Goal: Task Accomplishment & Management: Manage account settings

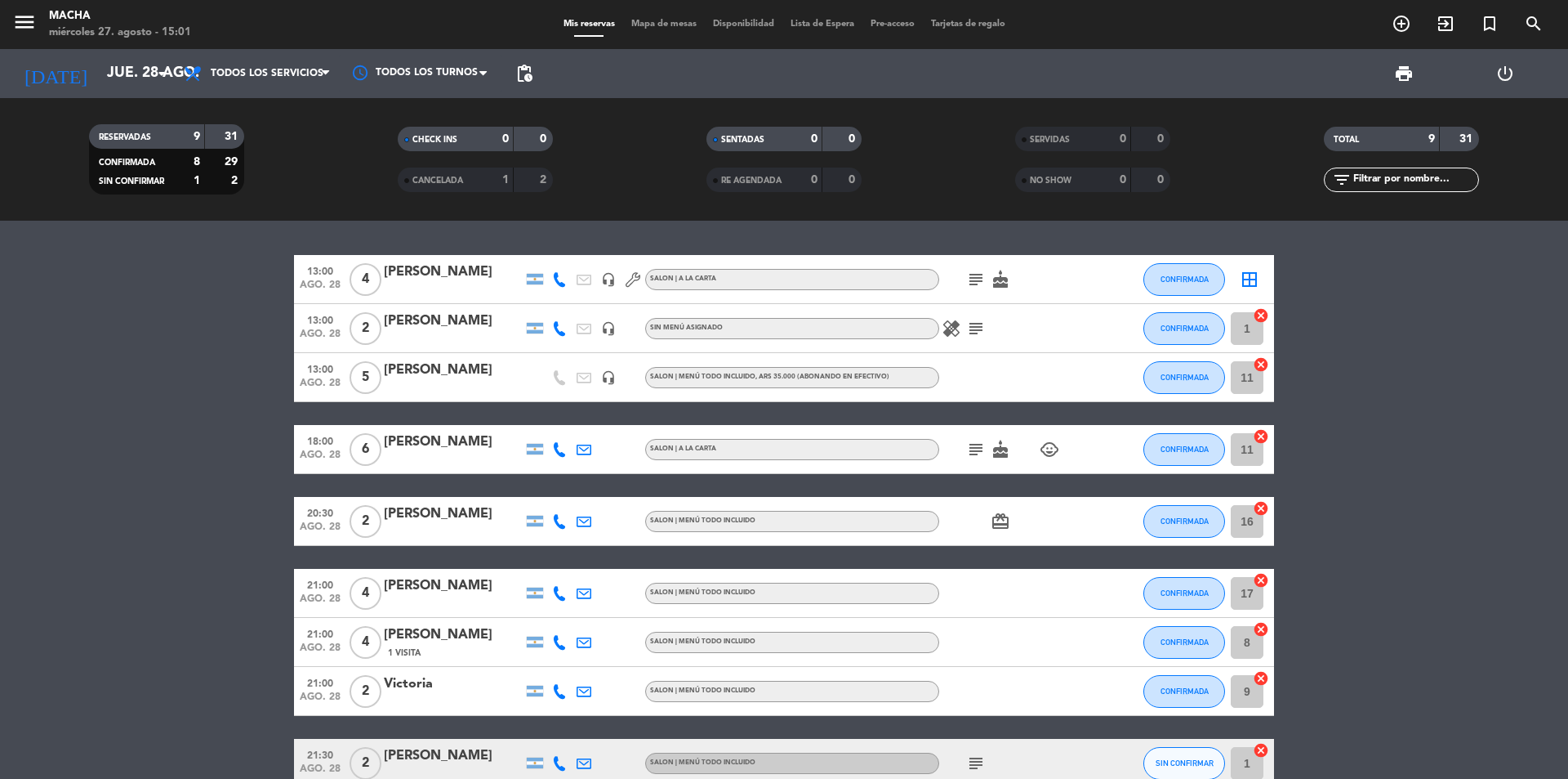
scroll to position [91, 0]
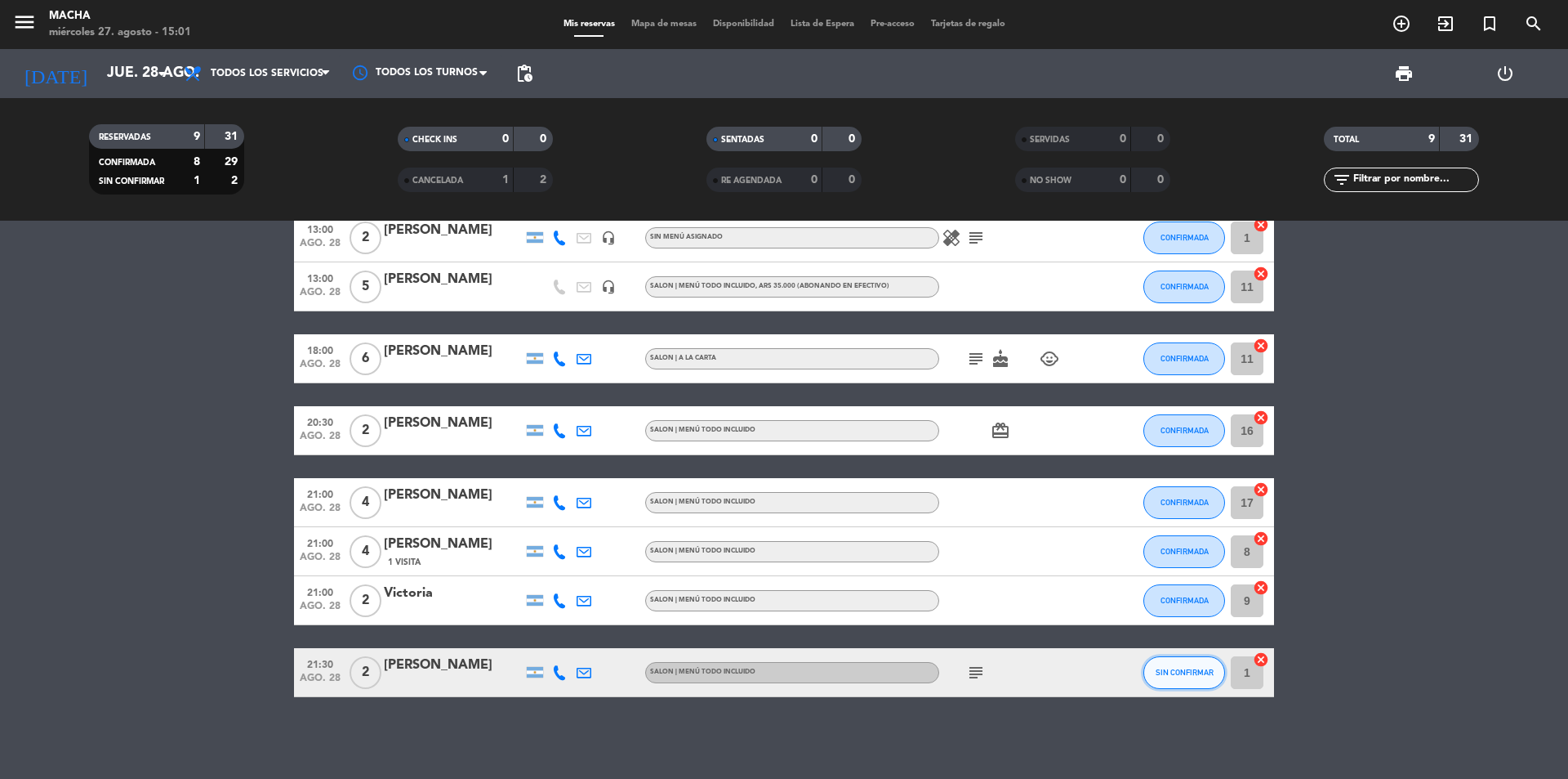
click at [1197, 675] on span "SIN CONFIRMAR" at bounding box center [1184, 671] width 58 height 9
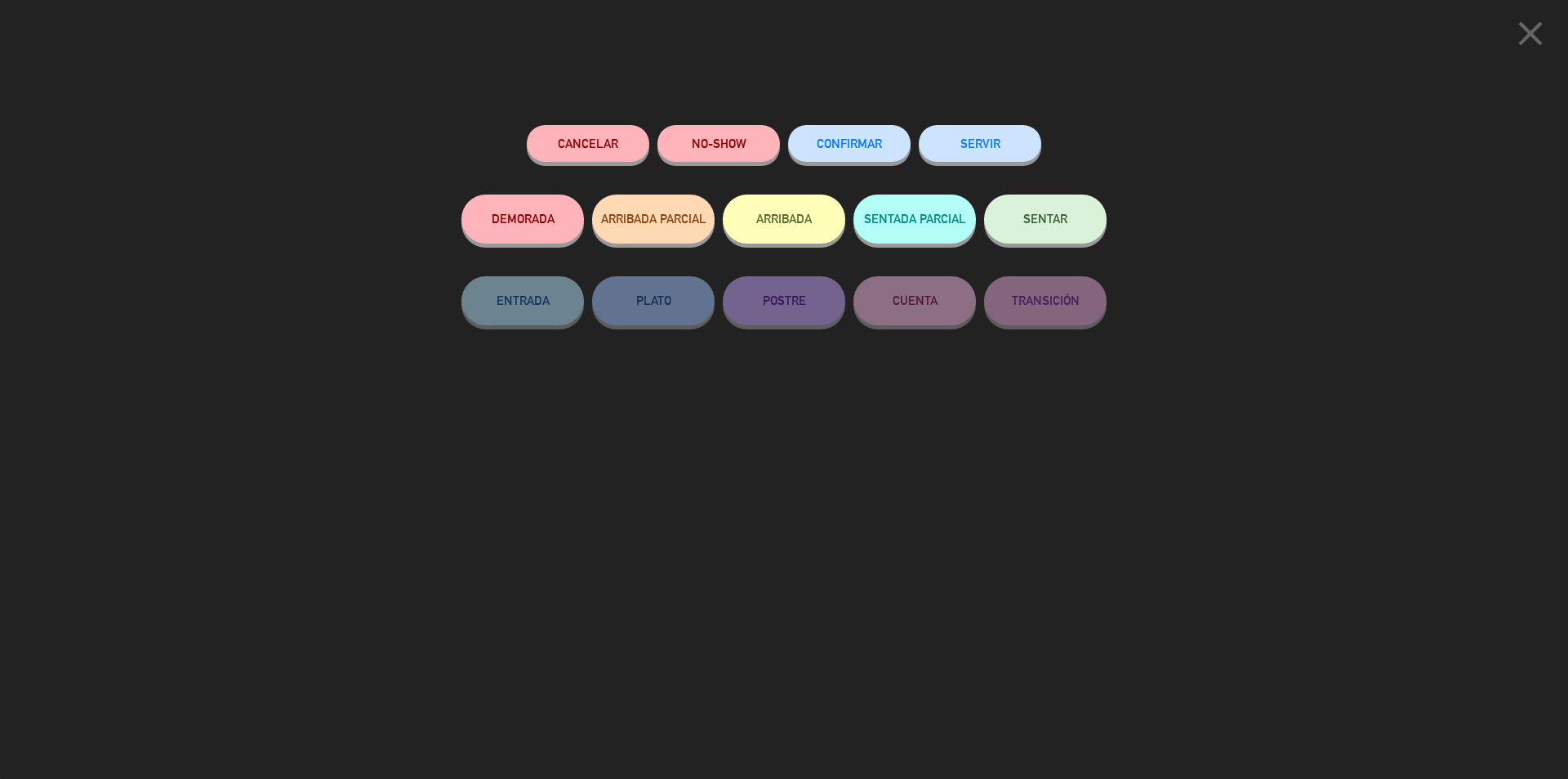
click at [818, 141] on span "CONFIRMAR" at bounding box center [849, 144] width 65 height 14
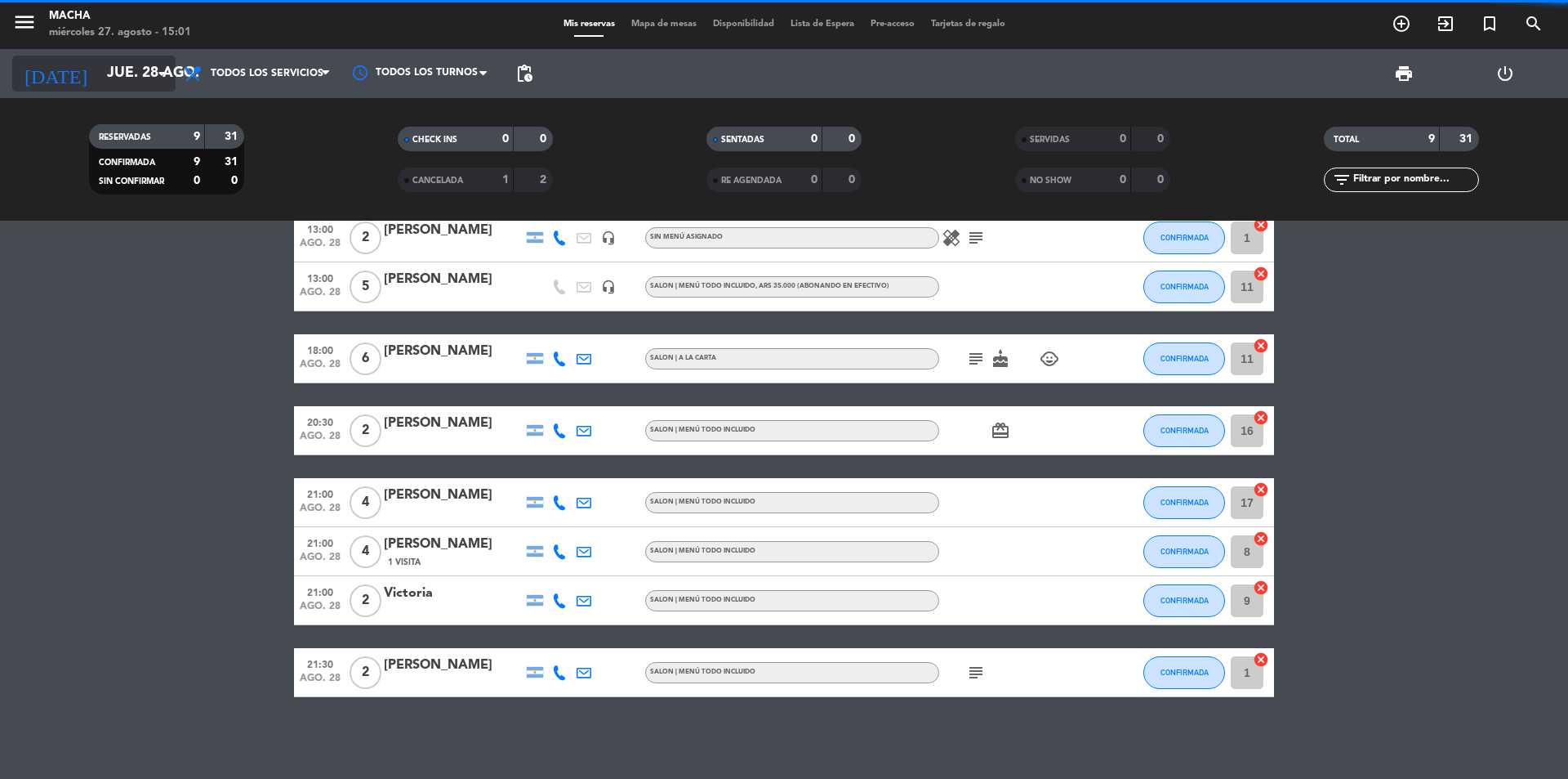
drag, startPoint x: 153, startPoint y: 92, endPoint x: 148, endPoint y: 73, distance: 19.6
click at [152, 89] on div "[DATE] [DATE] arrow_drop_down" at bounding box center [94, 73] width 163 height 49
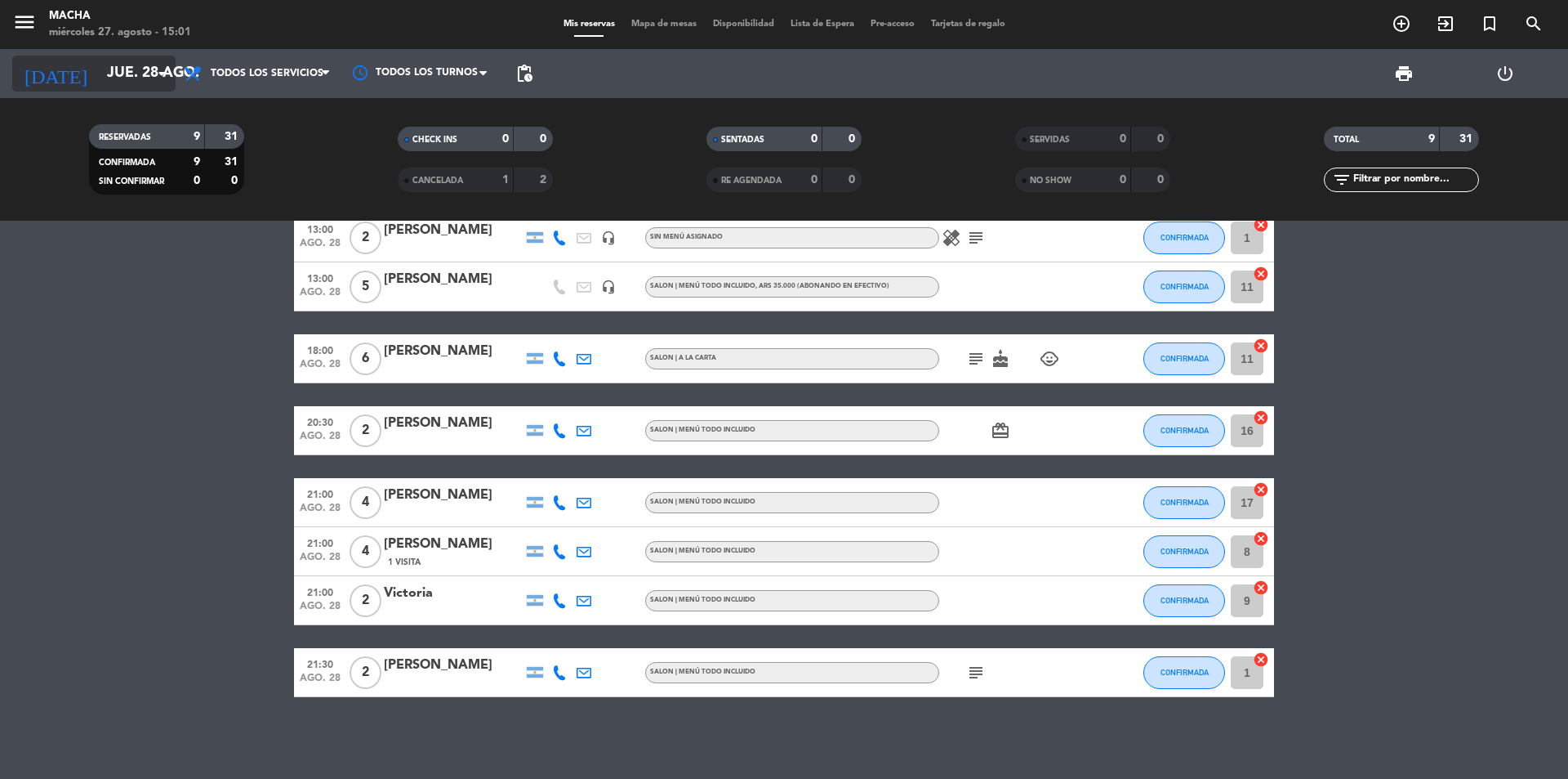
click at [148, 73] on input "jue. 28 ago." at bounding box center [193, 73] width 190 height 32
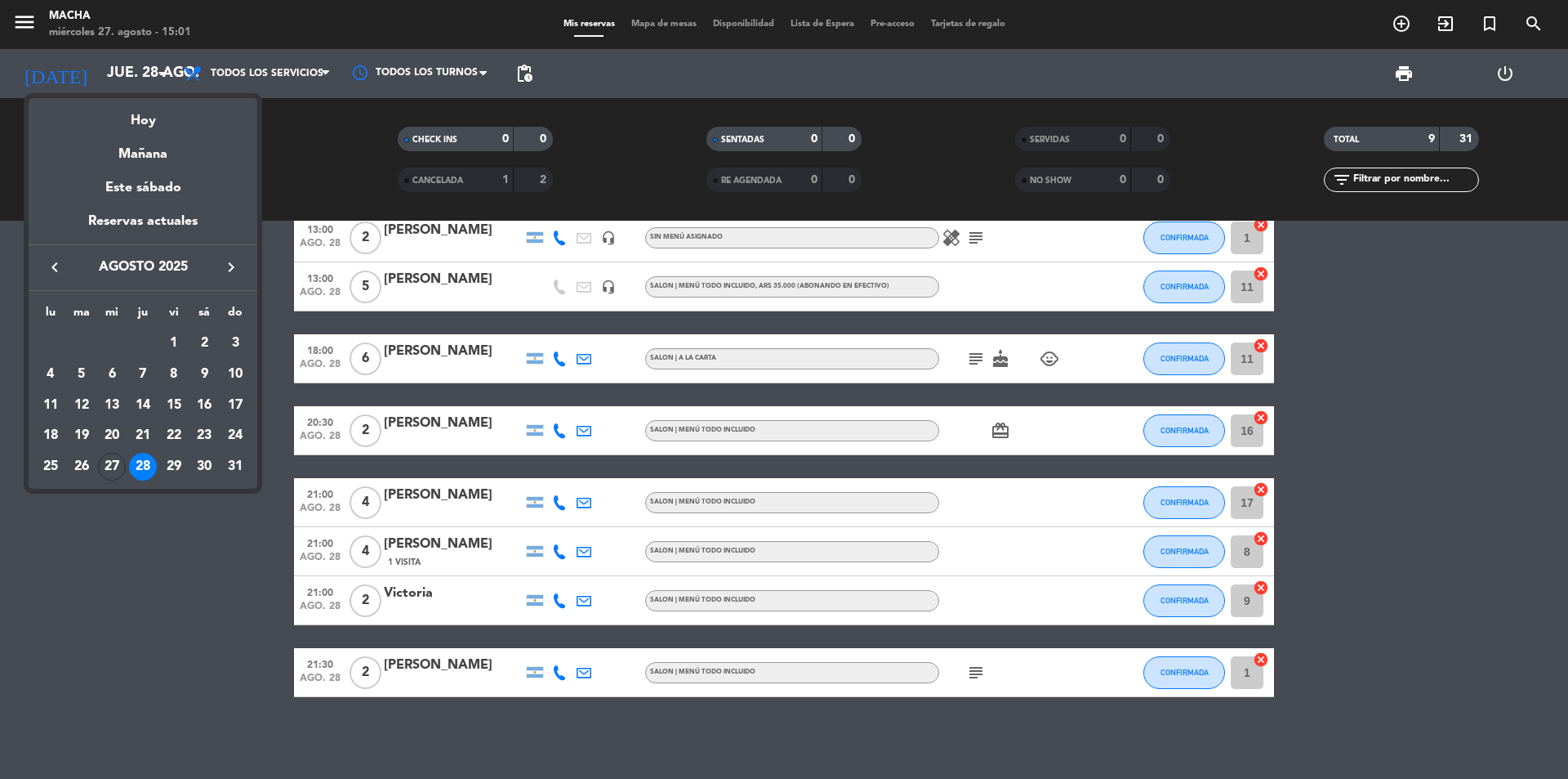
drag, startPoint x: 117, startPoint y: 463, endPoint x: 109, endPoint y: 426, distance: 37.9
click at [117, 463] on div "27" at bounding box center [111, 466] width 27 height 27
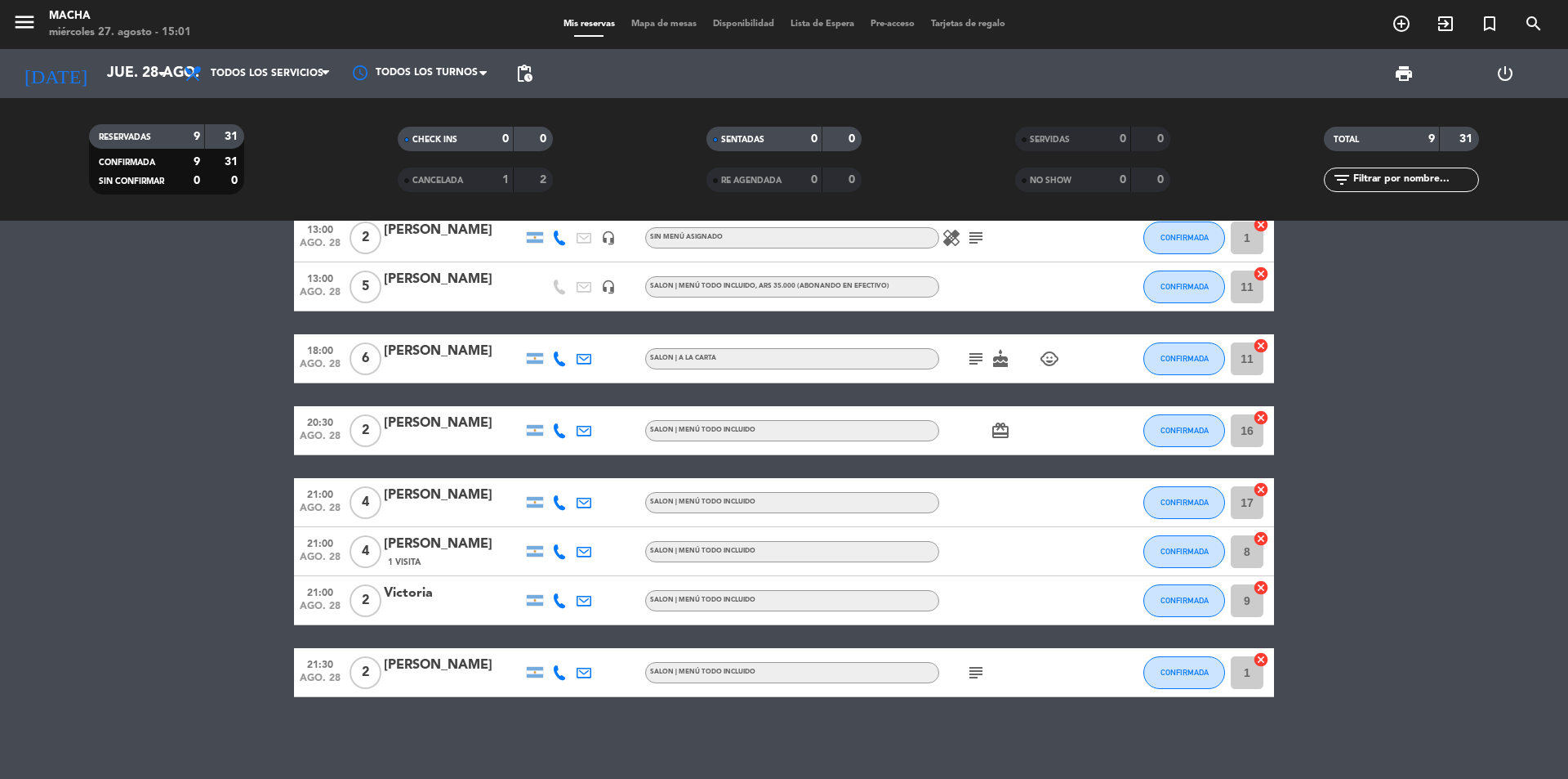
type input "mié. 27 ago."
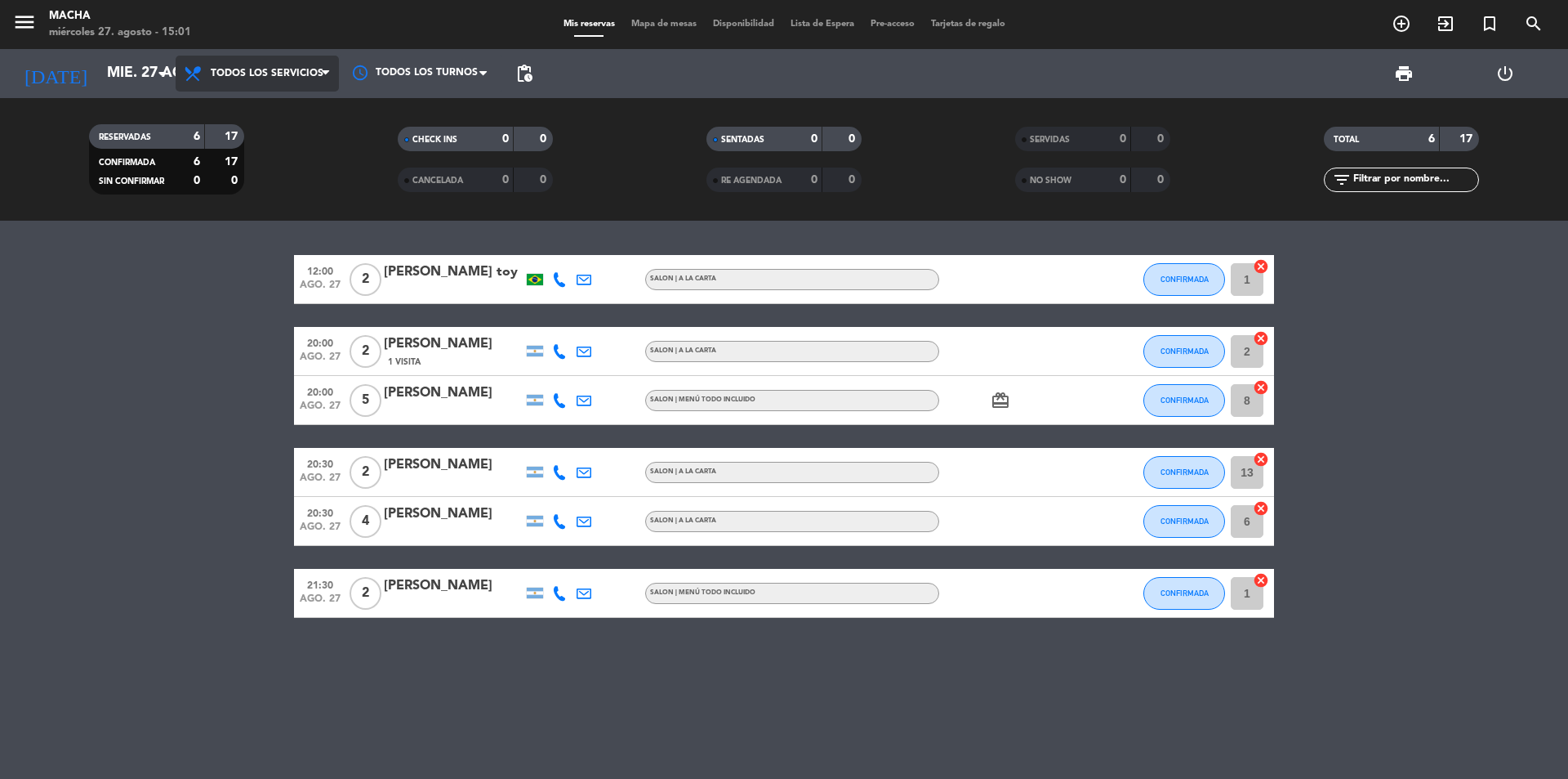
click at [273, 82] on span "Todos los servicios" at bounding box center [257, 73] width 163 height 36
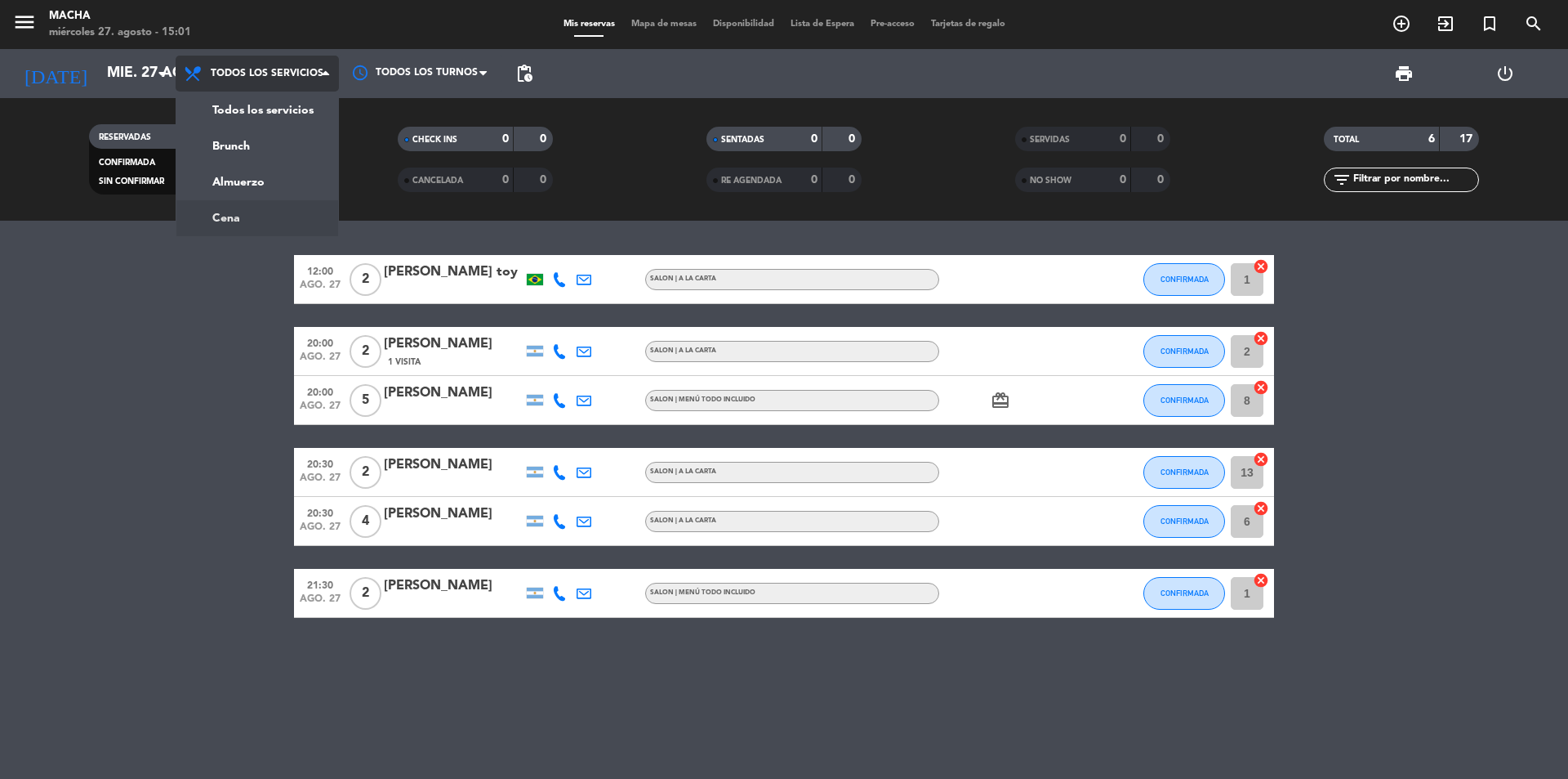
click at [249, 214] on div "menu Macha [DATE] 27. agosto - 15:01 Mis reservas Mapa de mesas Disponibilidad …" at bounding box center [784, 110] width 1568 height 221
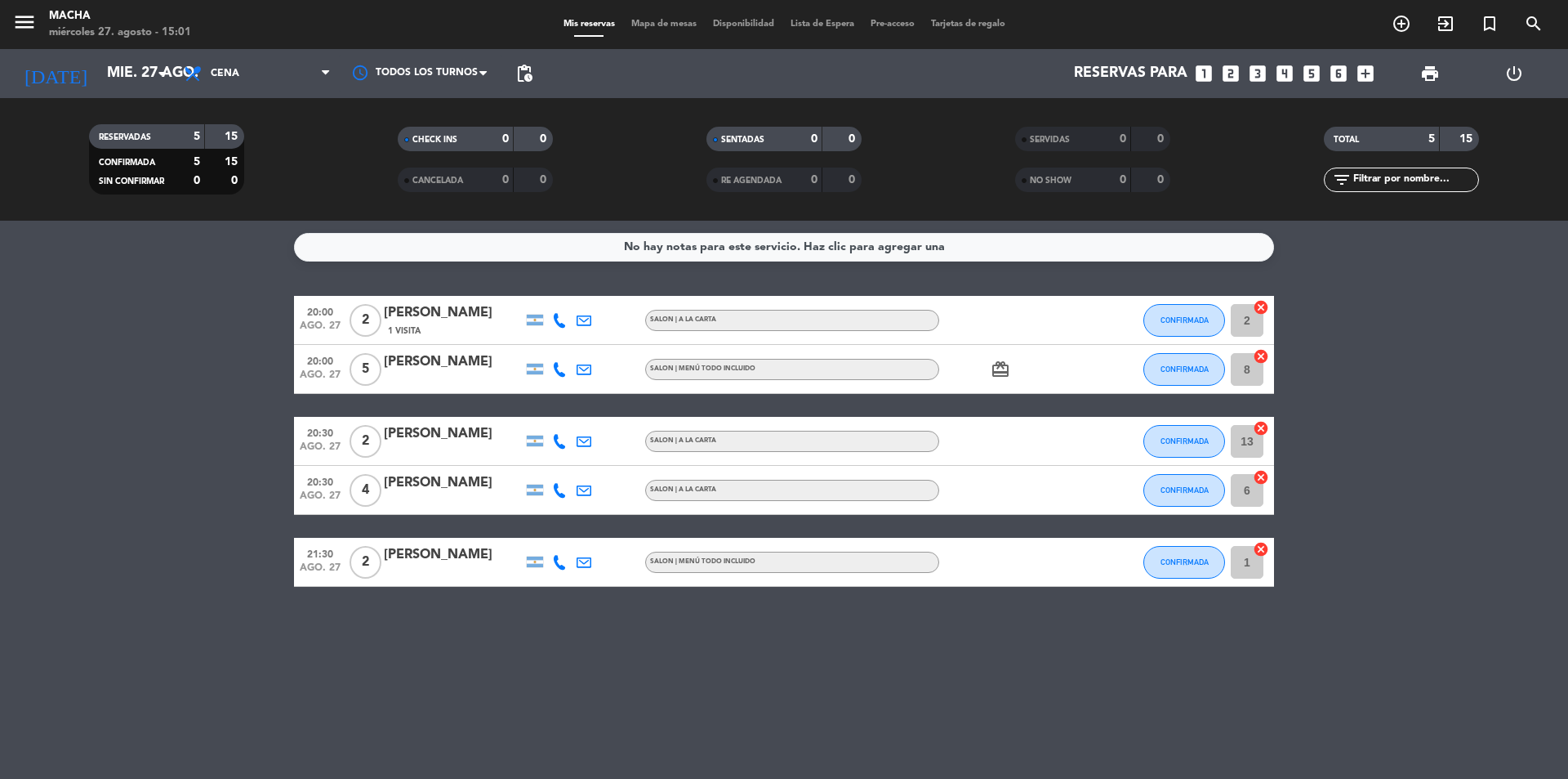
click at [999, 373] on icon "card_giftcard" at bounding box center [1000, 369] width 20 height 20
click at [1006, 437] on div at bounding box center [1012, 440] width 147 height 48
